Goal: Transaction & Acquisition: Purchase product/service

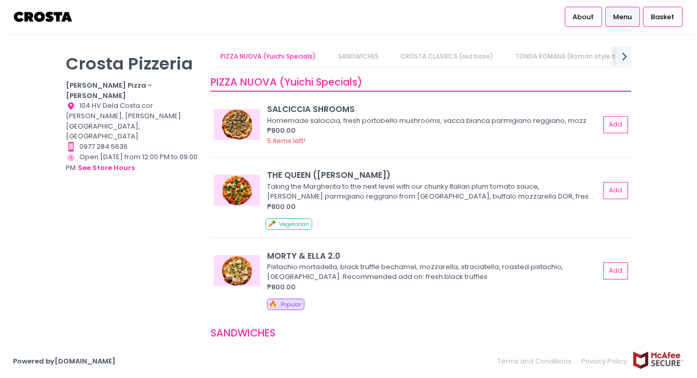
click at [347, 54] on div "PIZZA NUOVA (Yuichi Specials) SANDWICHES [PERSON_NAME] CLASSICS (red base) TOND…" at bounding box center [420, 184] width 433 height 274
click at [347, 55] on icon "next Created with Sketch." at bounding box center [624, 56] width 15 height 15
click at [347, 56] on icon "next Created with Sketch." at bounding box center [624, 56] width 15 height 15
click at [347, 54] on link "DESSERTS" at bounding box center [528, 57] width 50 height 20
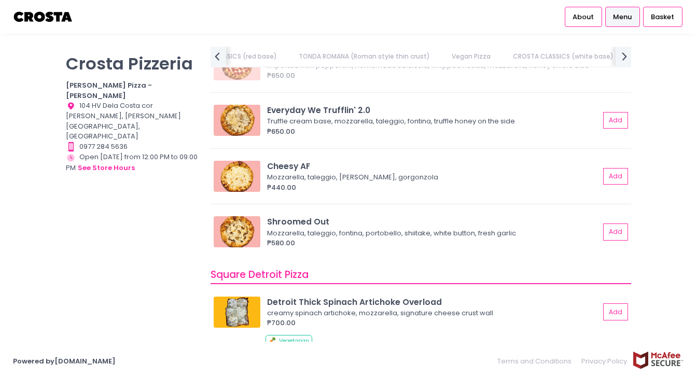
scroll to position [0, 0]
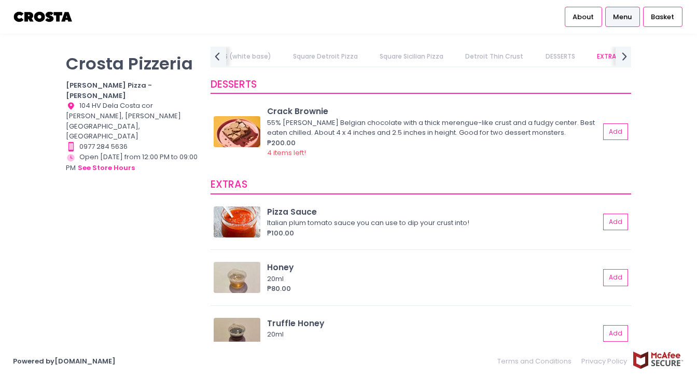
click at [347, 56] on link "EXTRAS" at bounding box center [607, 57] width 43 height 20
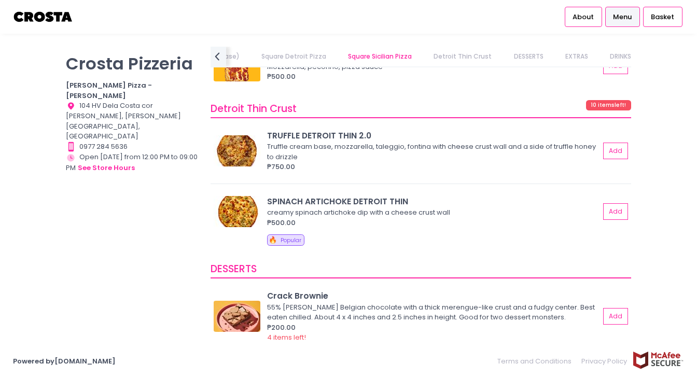
click at [347, 55] on link "Detroit Thin Crust" at bounding box center [462, 57] width 78 height 20
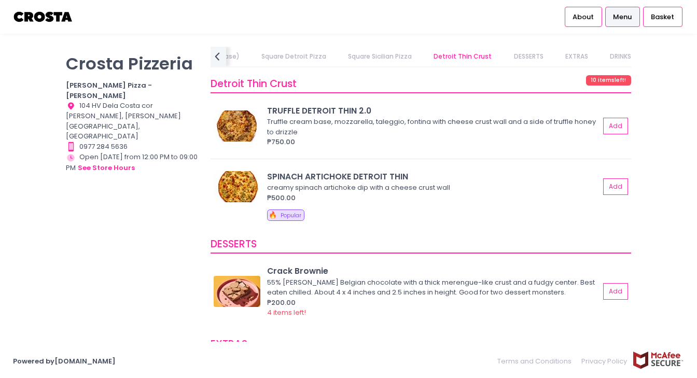
click at [289, 58] on link "Square Detroit Pizza" at bounding box center [293, 57] width 85 height 20
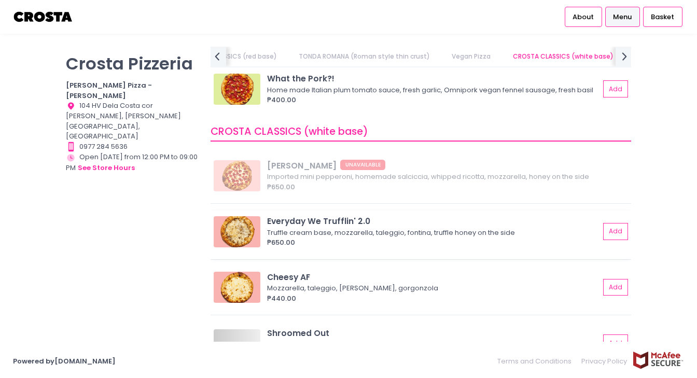
scroll to position [960, 0]
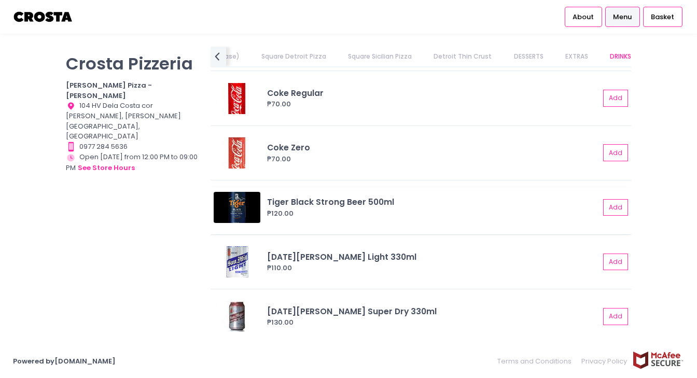
drag, startPoint x: 184, startPoint y: 309, endPoint x: 310, endPoint y: 199, distance: 167.5
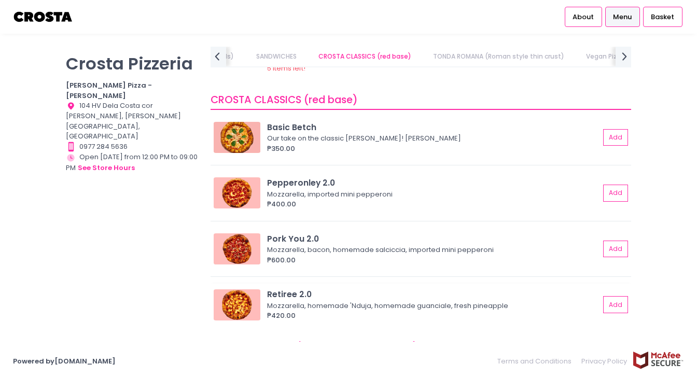
scroll to position [332, 0]
